Goal: Information Seeking & Learning: Learn about a topic

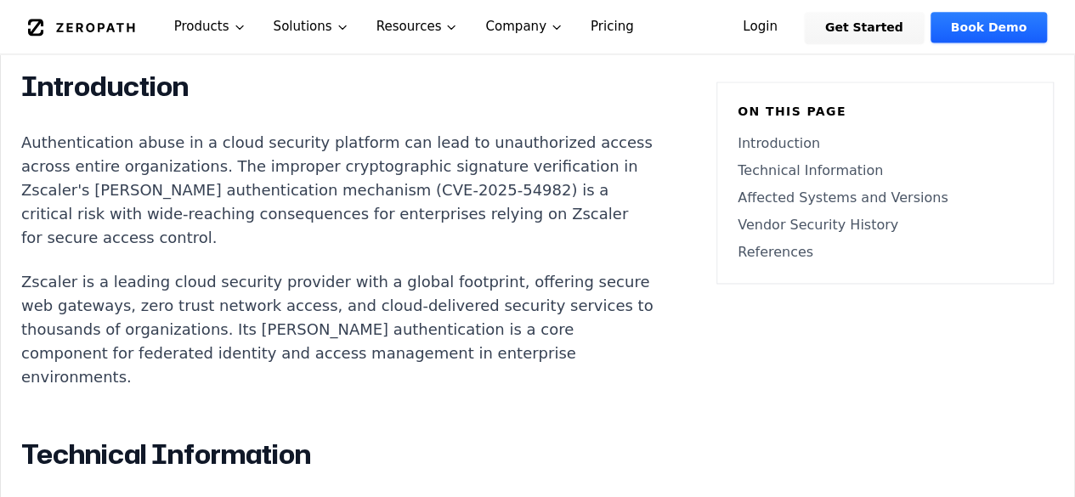
scroll to position [1190, 0]
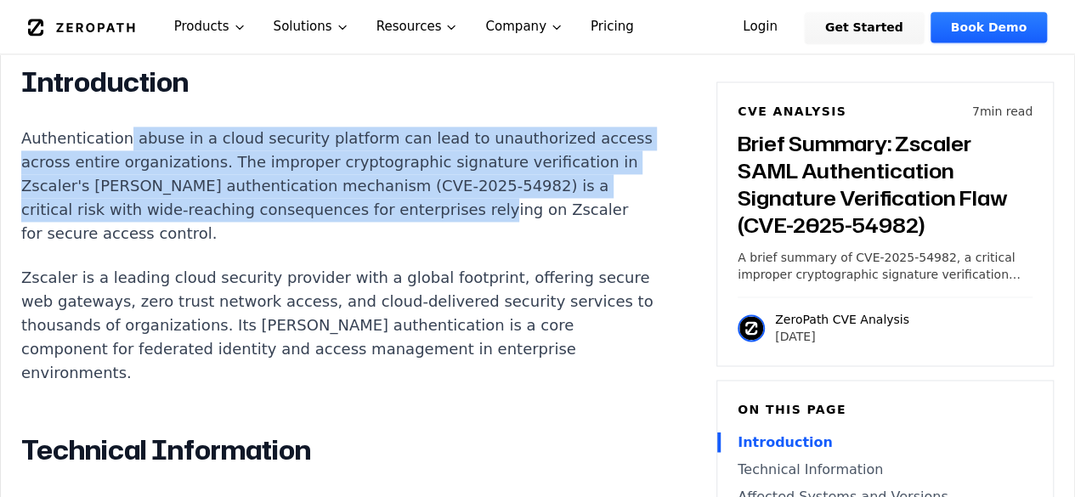
drag, startPoint x: 120, startPoint y: 110, endPoint x: 515, endPoint y: 187, distance: 402.6
click at [515, 187] on p "Authentication abuse in a cloud security platform can lead to unauthorized acce…" at bounding box center [337, 186] width 632 height 119
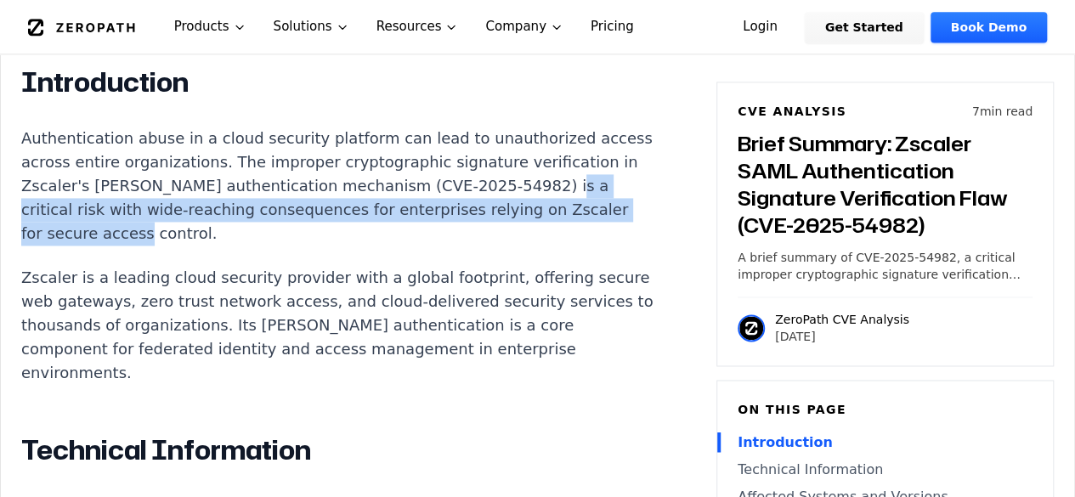
drag, startPoint x: 48, startPoint y: 178, endPoint x: 291, endPoint y: 213, distance: 246.3
click at [289, 212] on p "Authentication abuse in a cloud security platform can lead to unauthorized acce…" at bounding box center [337, 186] width 632 height 119
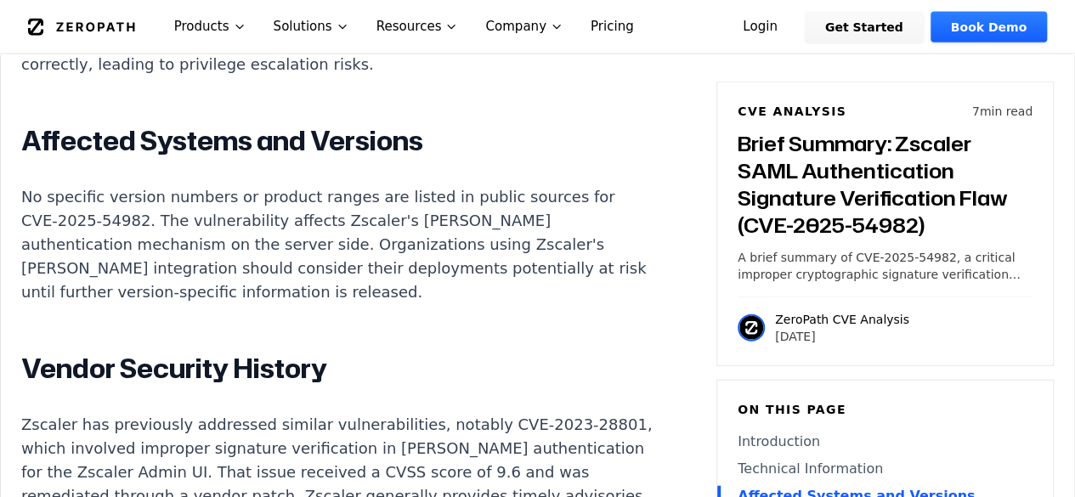
scroll to position [1954, 0]
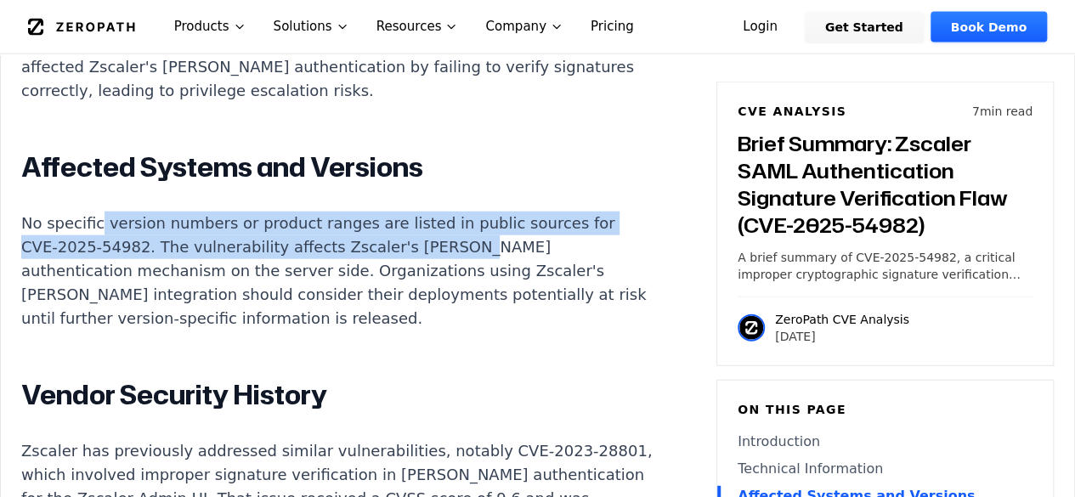
drag, startPoint x: 97, startPoint y: 170, endPoint x: 433, endPoint y: 198, distance: 336.8
click at [433, 212] on p "No specific version numbers or product ranges are listed in public sources for …" at bounding box center [337, 271] width 632 height 119
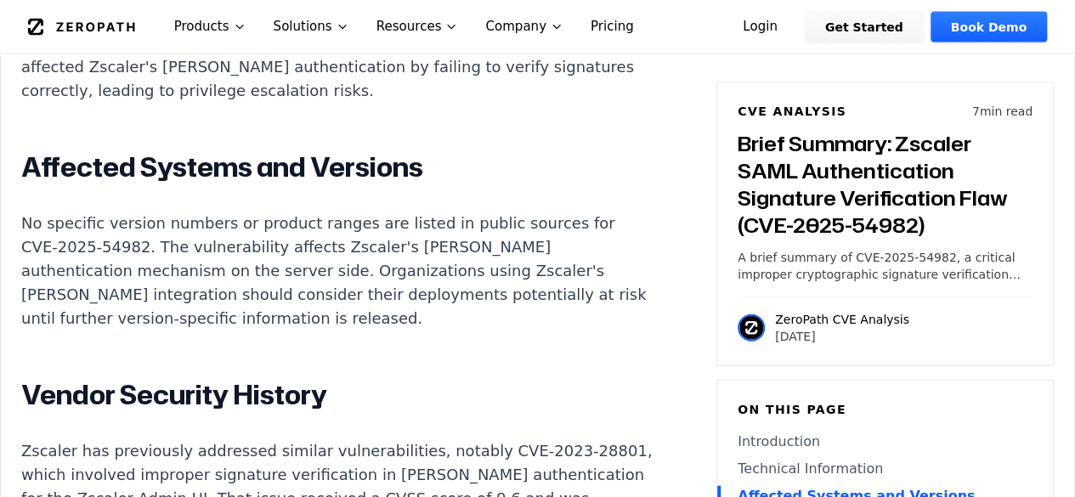
click at [389, 213] on p "No specific version numbers or product ranges are listed in public sources for …" at bounding box center [337, 271] width 632 height 119
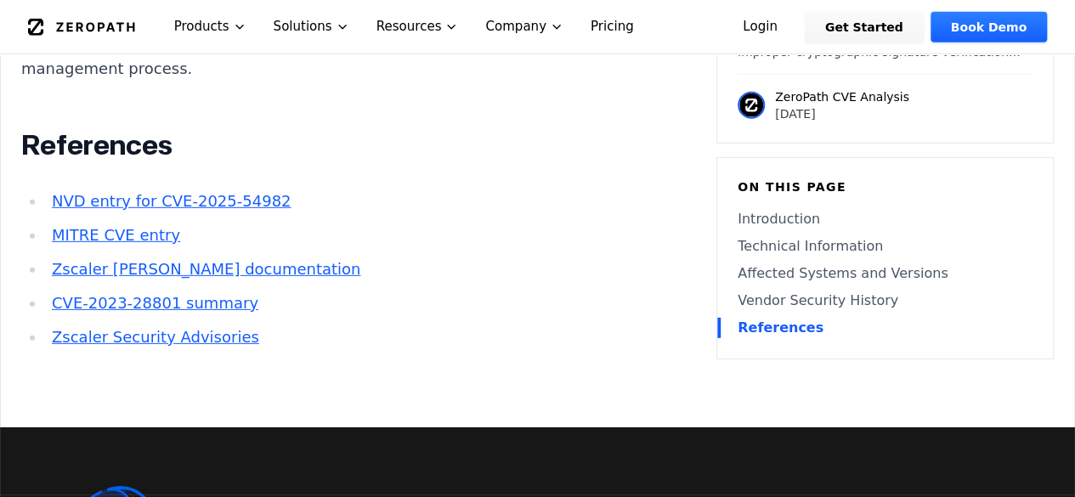
scroll to position [2634, 0]
